Goal: Navigation & Orientation: Find specific page/section

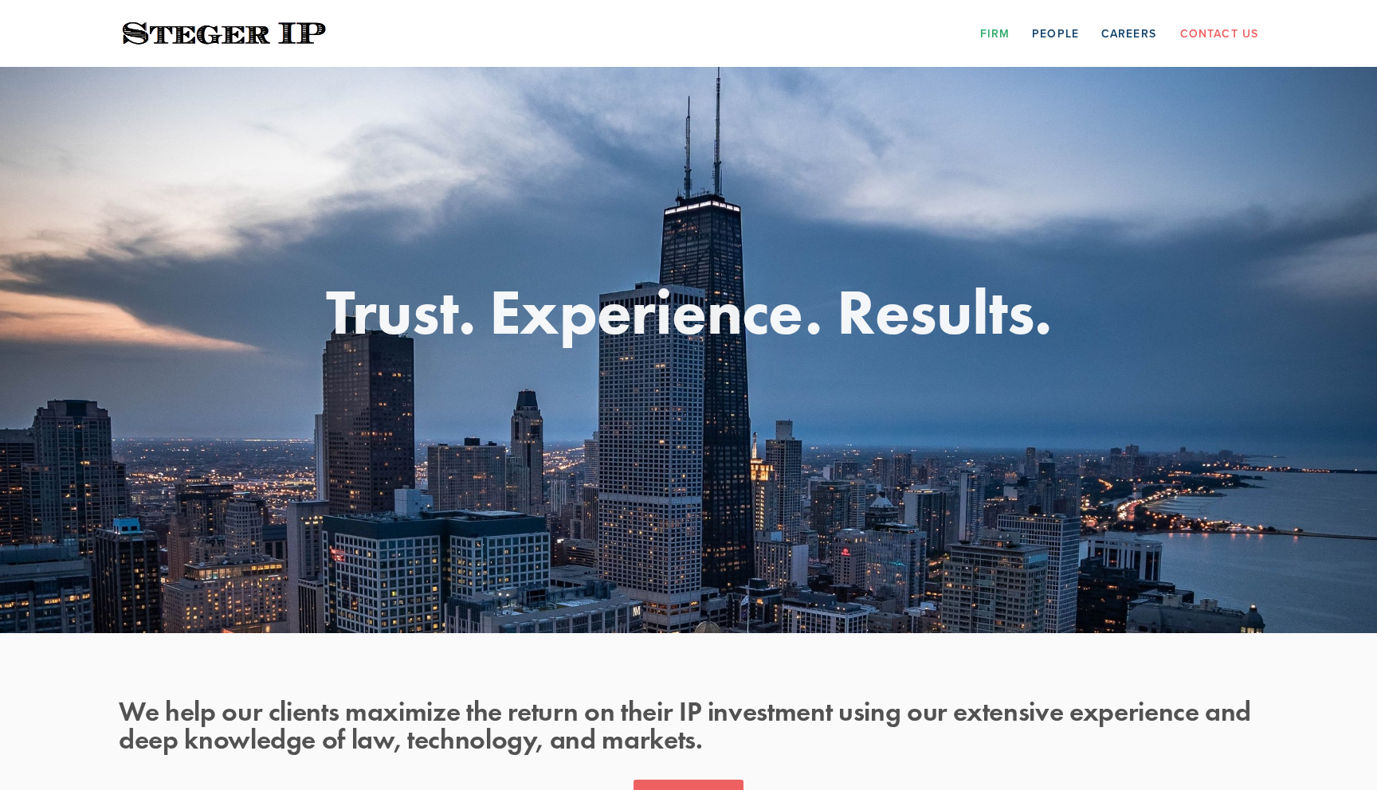
click at [1002, 29] on link "Firm" at bounding box center [994, 33] width 29 height 25
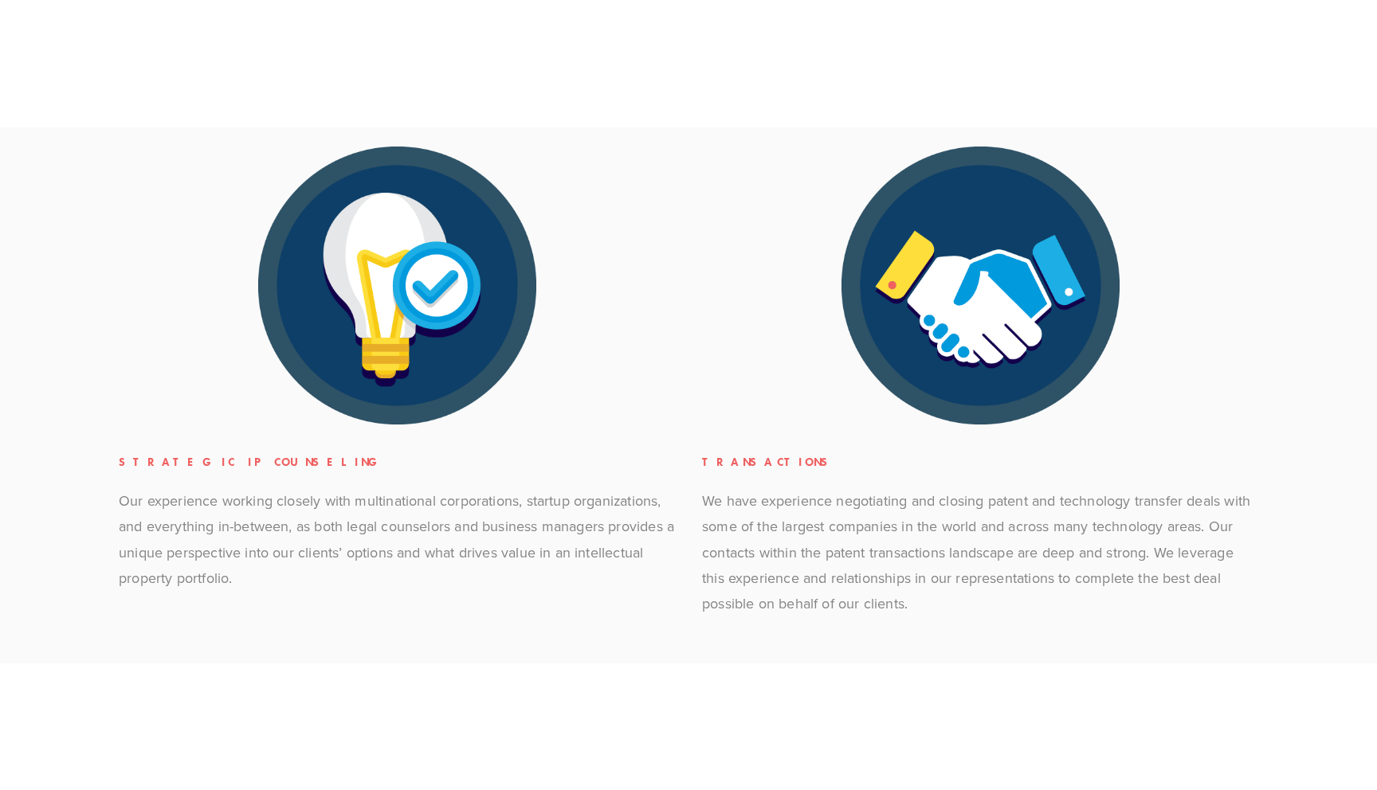
scroll to position [792, 0]
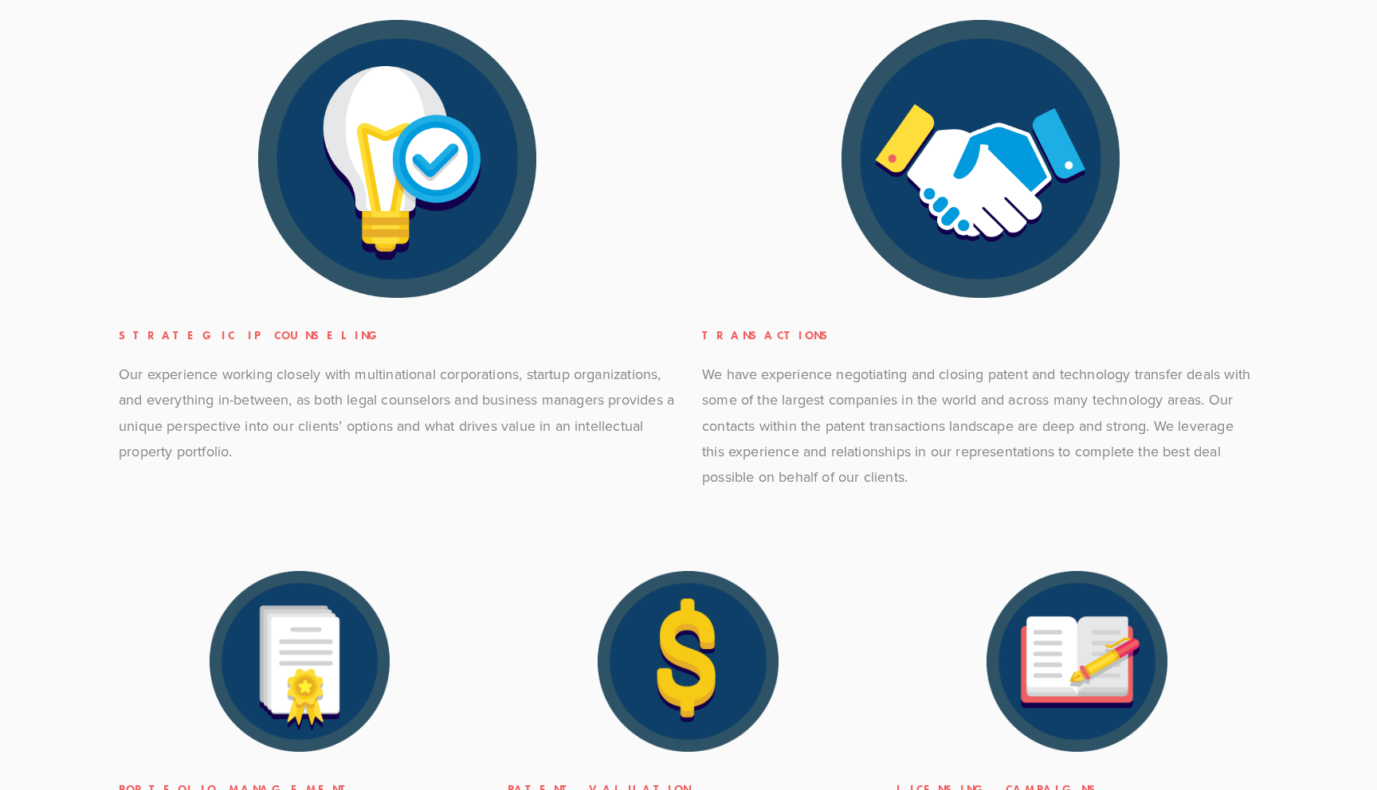
click at [1290, 437] on section "Practice Areas Strategic IP Counseling Our experience working closely with mult…" at bounding box center [688, 462] width 1377 height 1275
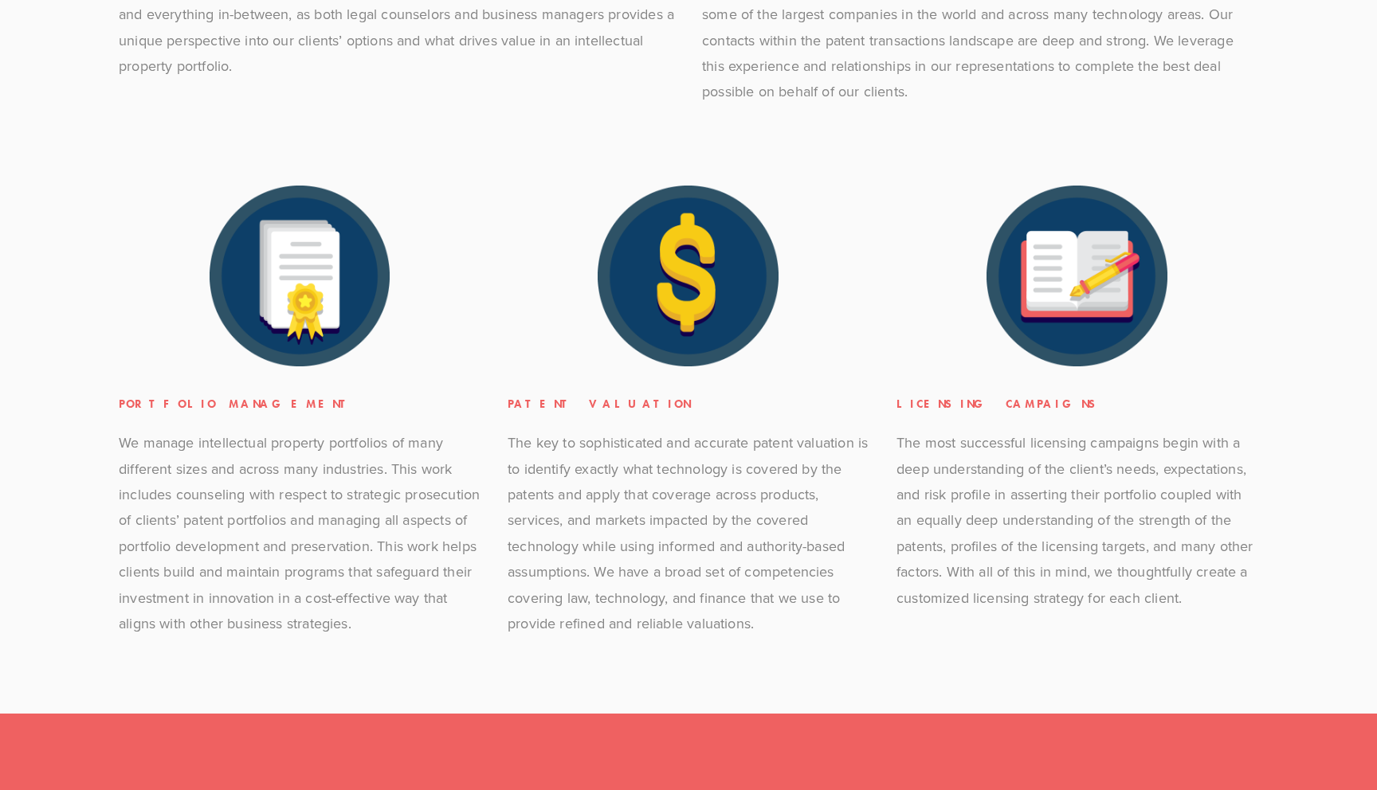
scroll to position [1287, 0]
